Goal: Task Accomplishment & Management: Manage account settings

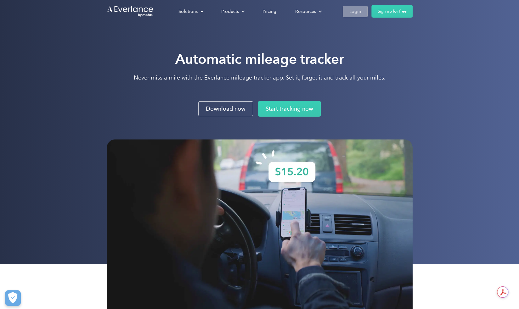
click at [355, 12] on div "Login" at bounding box center [355, 12] width 12 height 8
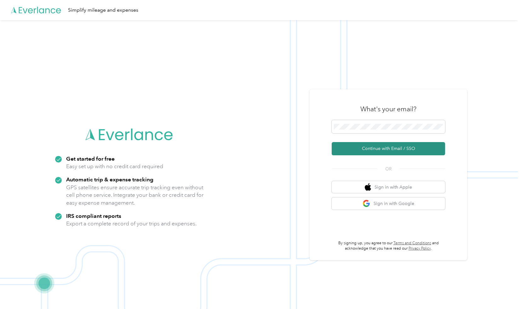
click at [381, 150] on button "Continue with Email / SSO" at bounding box center [388, 148] width 113 height 13
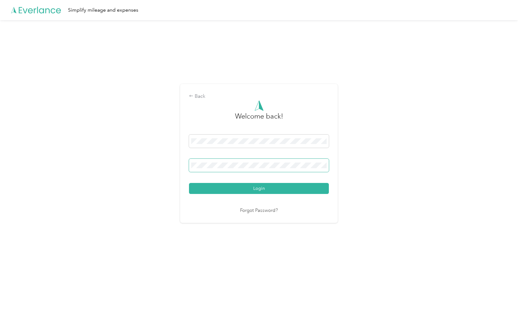
click at [189, 183] on button "Login" at bounding box center [259, 188] width 140 height 11
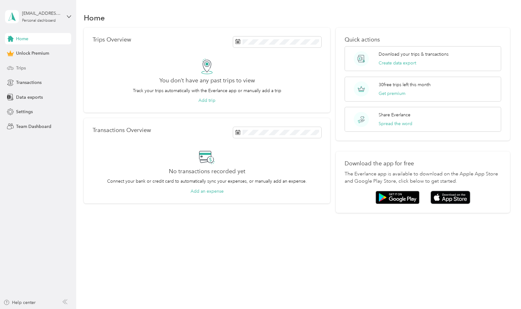
click at [18, 67] on span "Trips" at bounding box center [21, 68] width 10 height 7
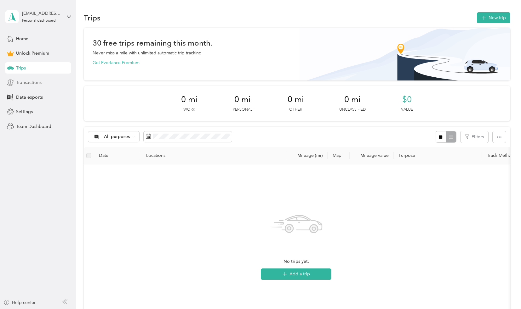
click at [38, 82] on span "Transactions" at bounding box center [29, 82] width 26 height 7
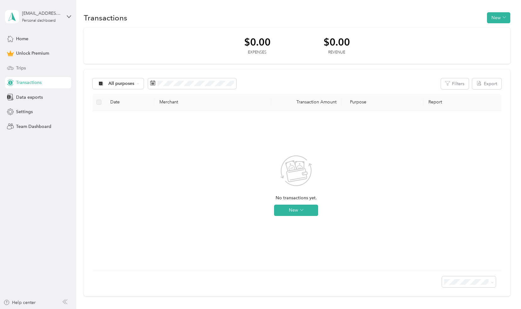
click at [22, 66] on span "Trips" at bounding box center [21, 68] width 10 height 7
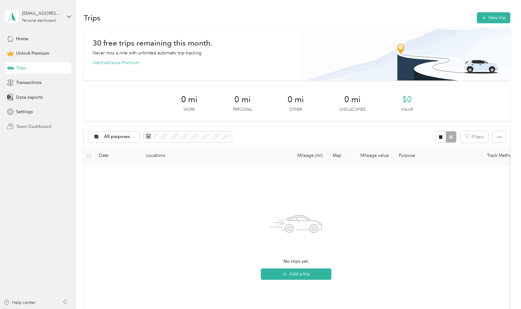
click at [30, 127] on span "Team Dashboard" at bounding box center [33, 126] width 35 height 7
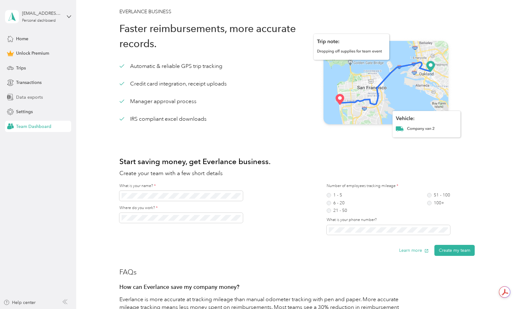
click at [30, 94] on span "Data exports" at bounding box center [29, 97] width 27 height 7
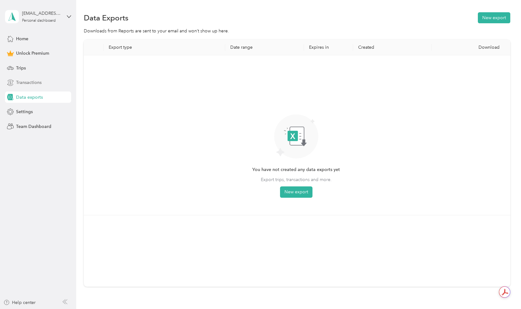
click at [30, 81] on span "Transactions" at bounding box center [29, 82] width 26 height 7
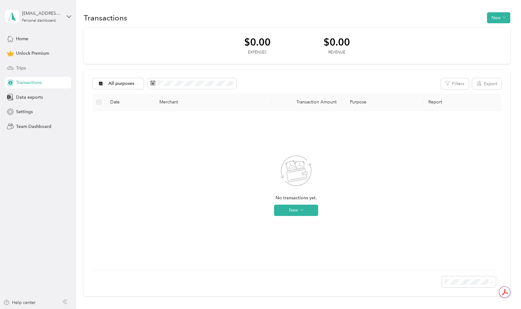
click at [23, 71] on div "Trips" at bounding box center [38, 67] width 66 height 11
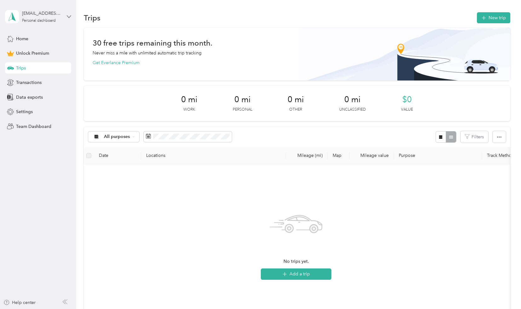
click at [68, 16] on icon at bounding box center [69, 16] width 4 height 2
click at [33, 48] on div "Log out" at bounding box center [23, 51] width 24 height 7
